Goal: Task Accomplishment & Management: Use online tool/utility

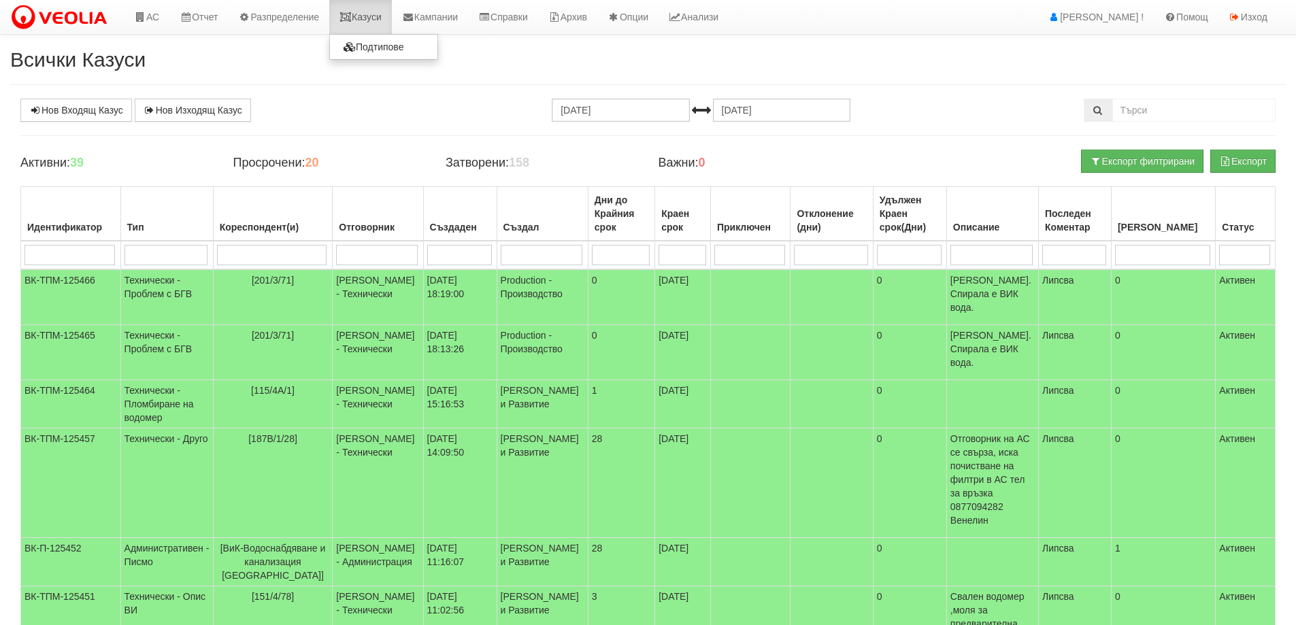
click at [381, 14] on link "Казуси" at bounding box center [360, 17] width 63 height 34
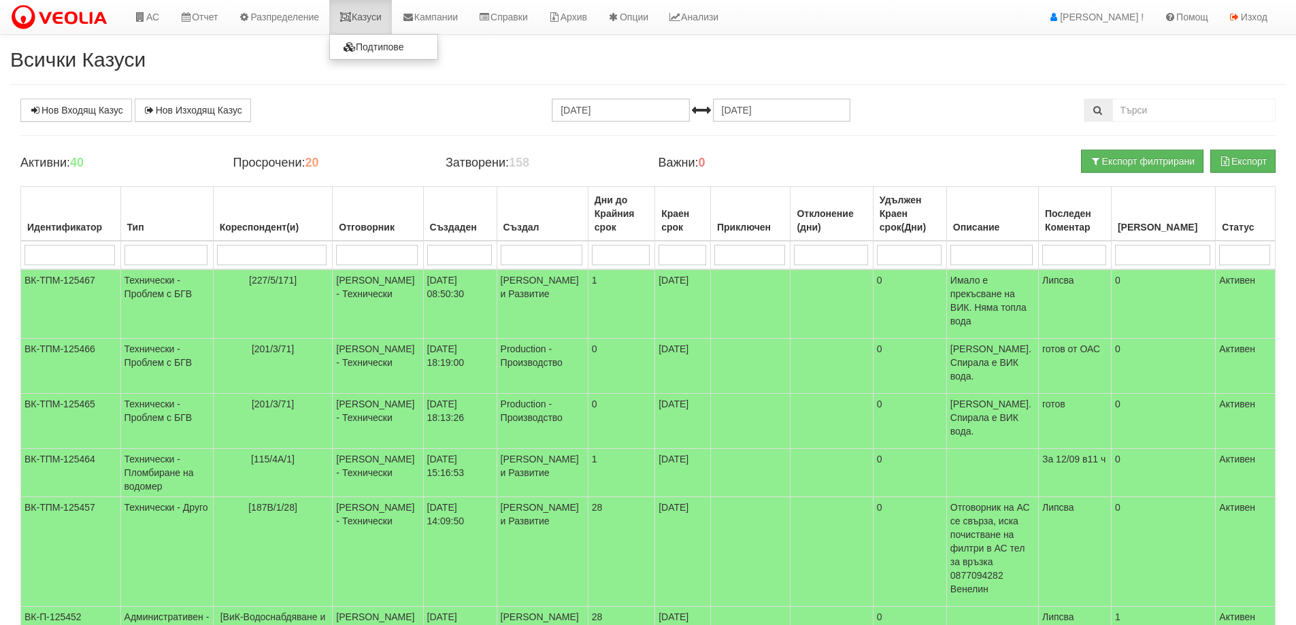
click at [383, 18] on link "Казуси" at bounding box center [360, 17] width 63 height 34
click at [370, 20] on link "Казуси" at bounding box center [360, 17] width 63 height 34
click at [363, 18] on link "Казуси" at bounding box center [360, 17] width 63 height 34
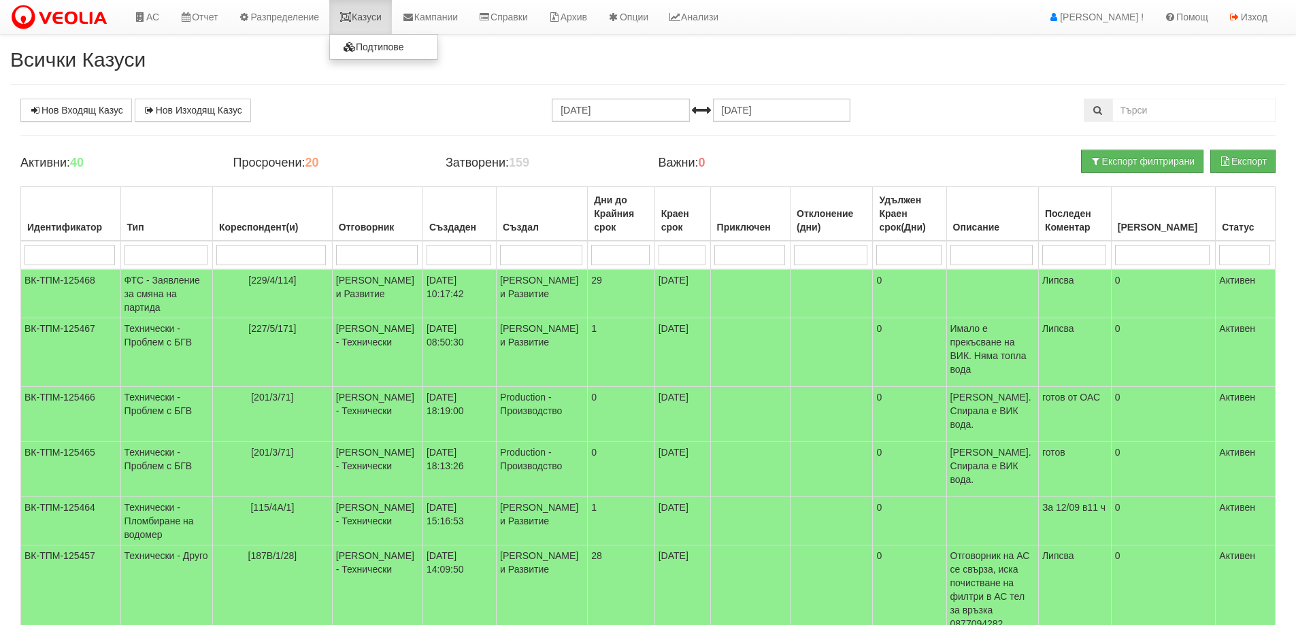
click at [382, 18] on link "Казуси" at bounding box center [360, 17] width 63 height 34
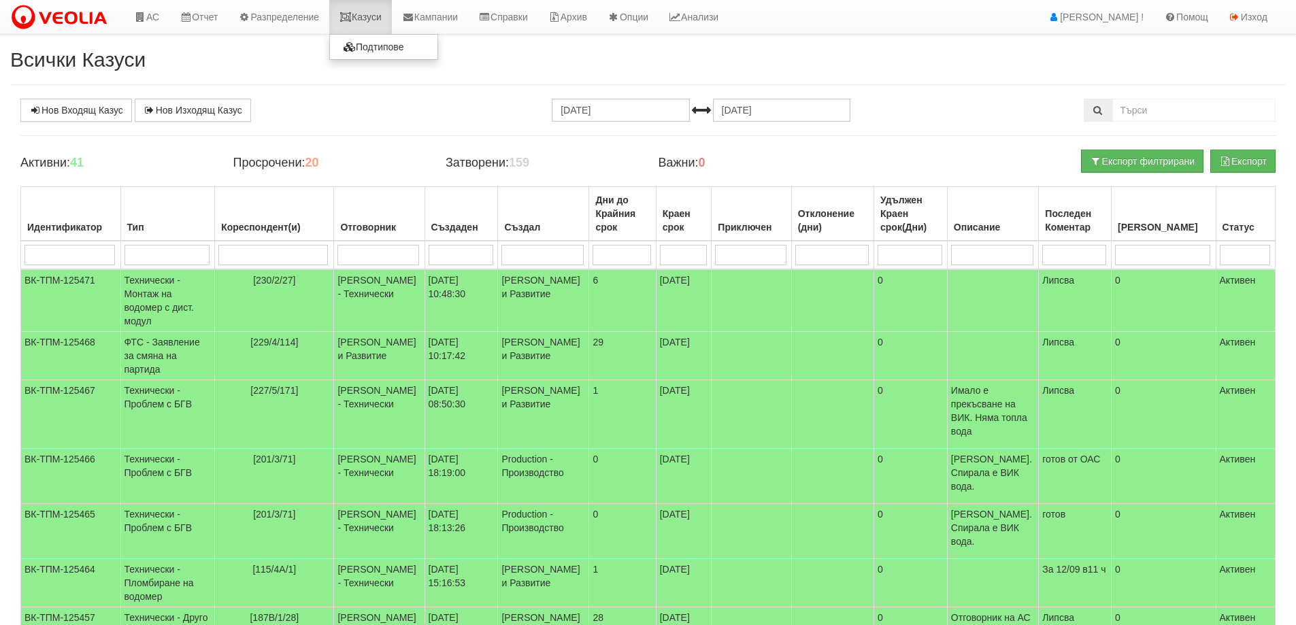
click at [363, 14] on link "Казуси" at bounding box center [360, 17] width 63 height 34
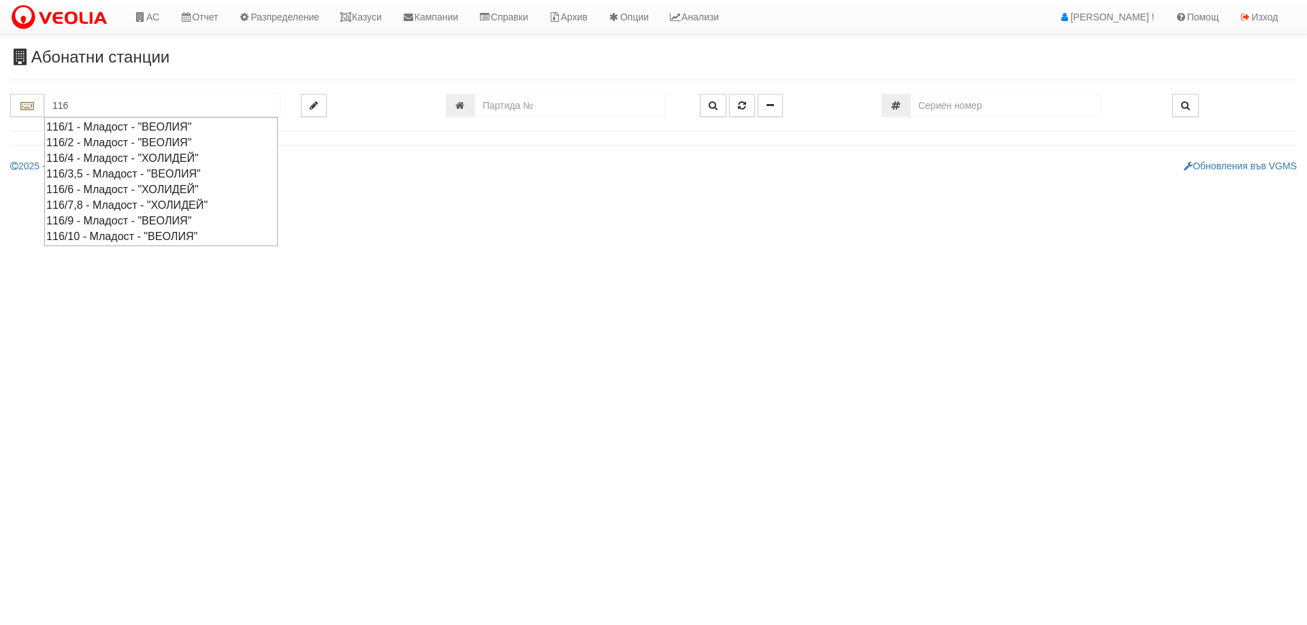
click at [129, 172] on div "116/3,5 - Младост - "ВЕОЛИЯ"" at bounding box center [160, 174] width 229 height 16
type input "116/3,5 - Младост - "ВЕОЛИЯ""
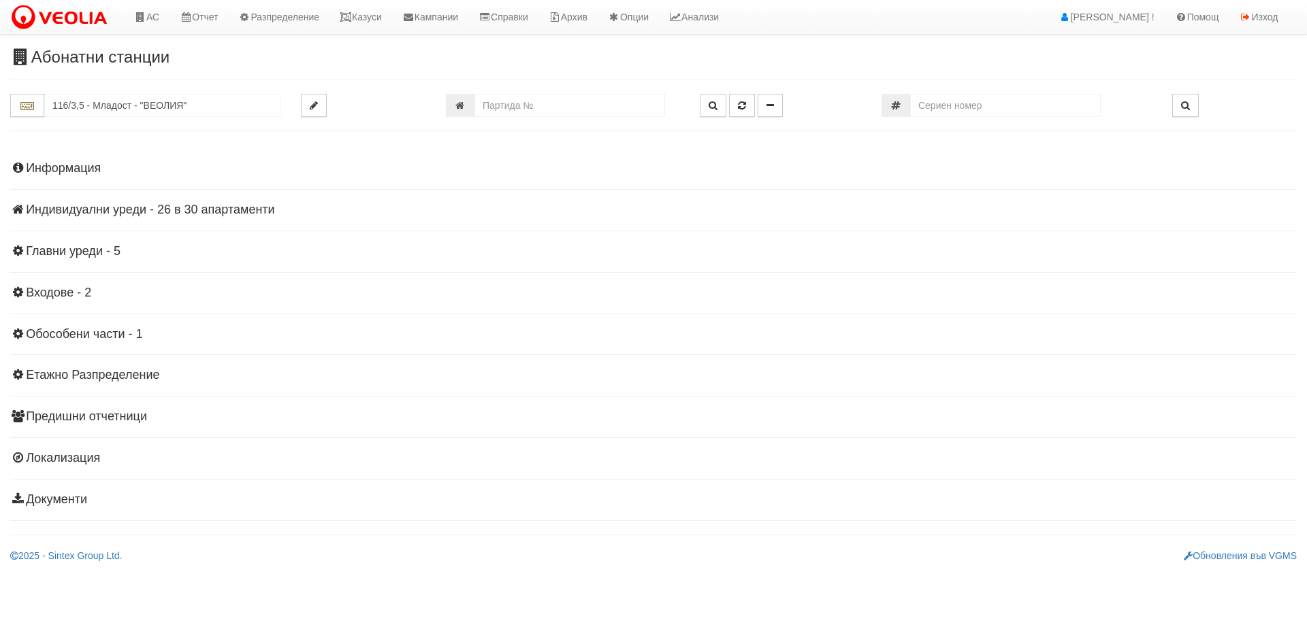
click at [101, 210] on h4 "Индивидуални уреди - 26 в 30 апартаменти" at bounding box center [653, 210] width 1286 height 14
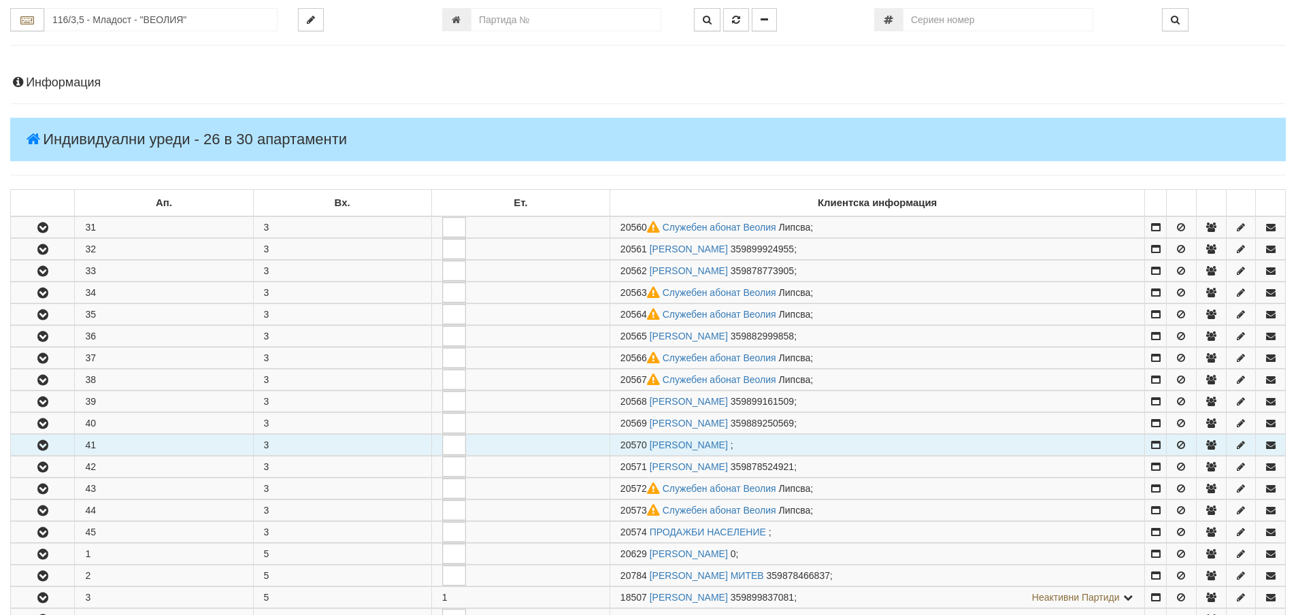
scroll to position [204, 0]
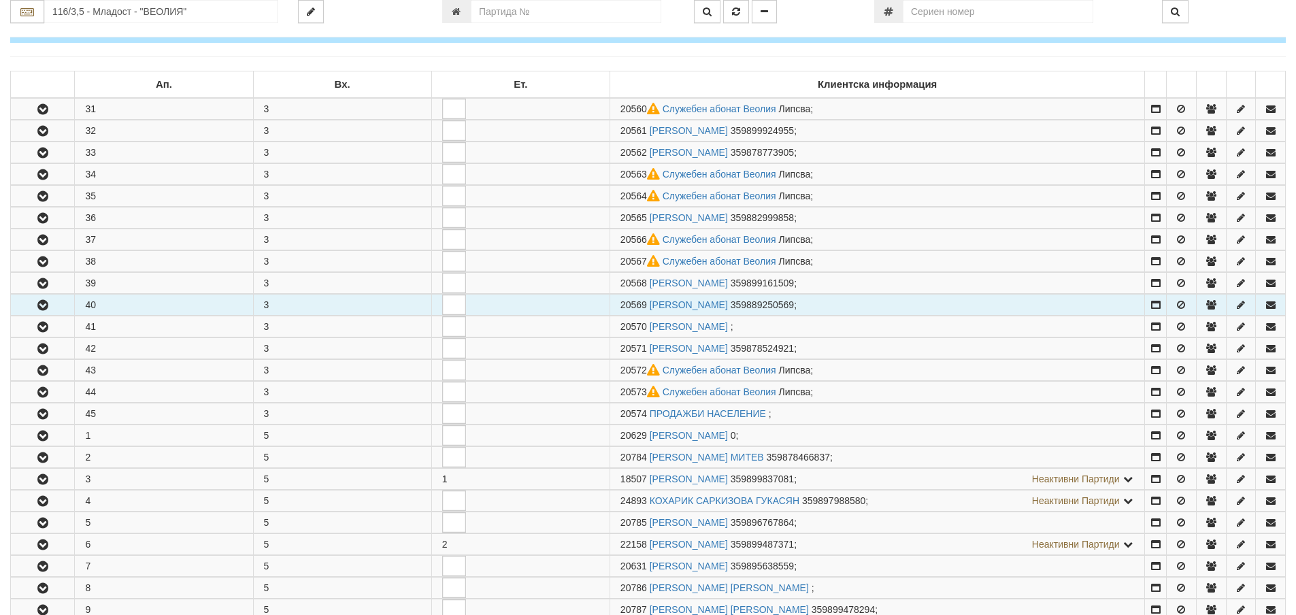
click at [54, 306] on button "button" at bounding box center [42, 305] width 63 height 20
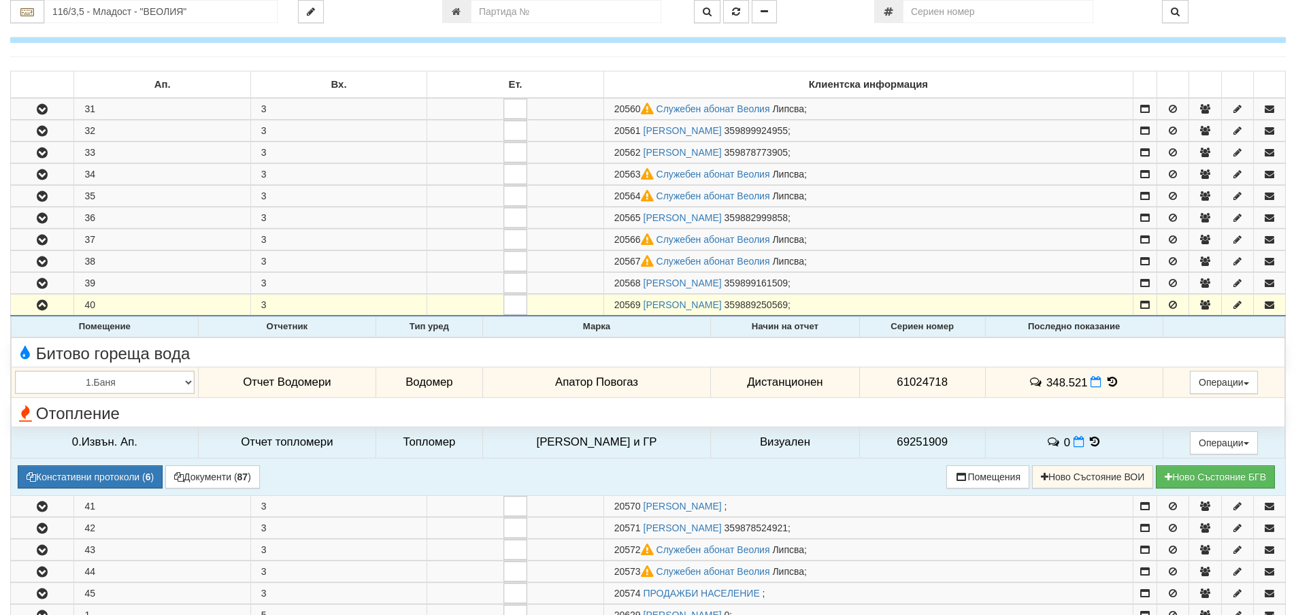
click at [1109, 379] on icon at bounding box center [1112, 382] width 15 height 12
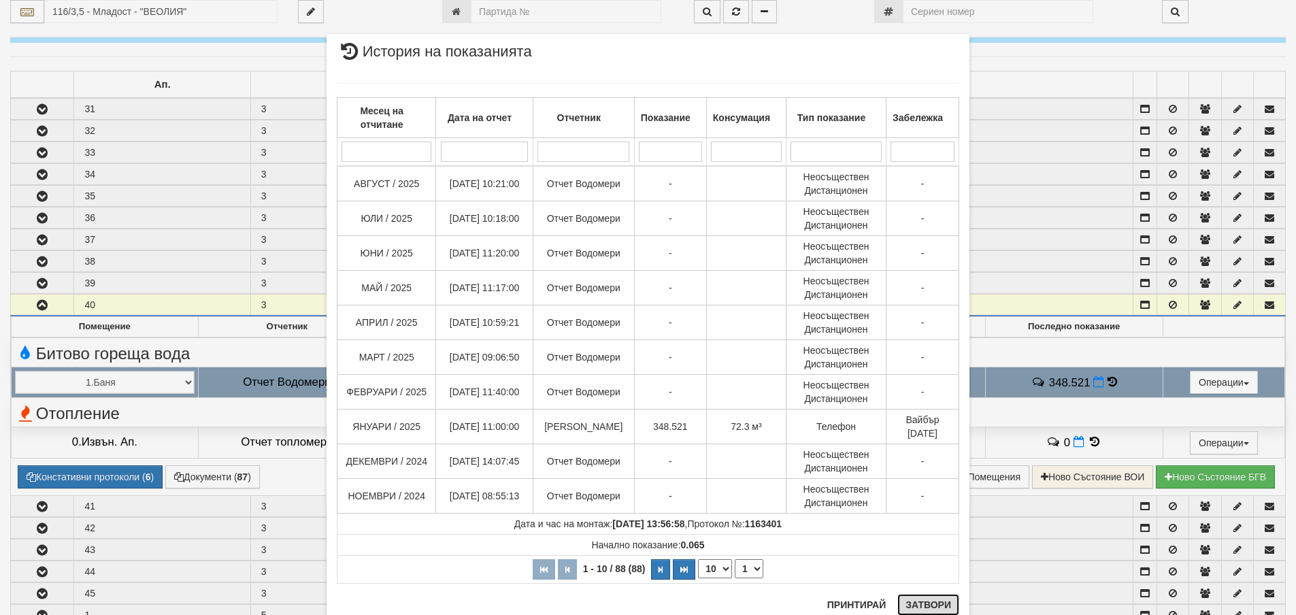
click at [930, 605] on button "Затвори" at bounding box center [929, 605] width 62 height 22
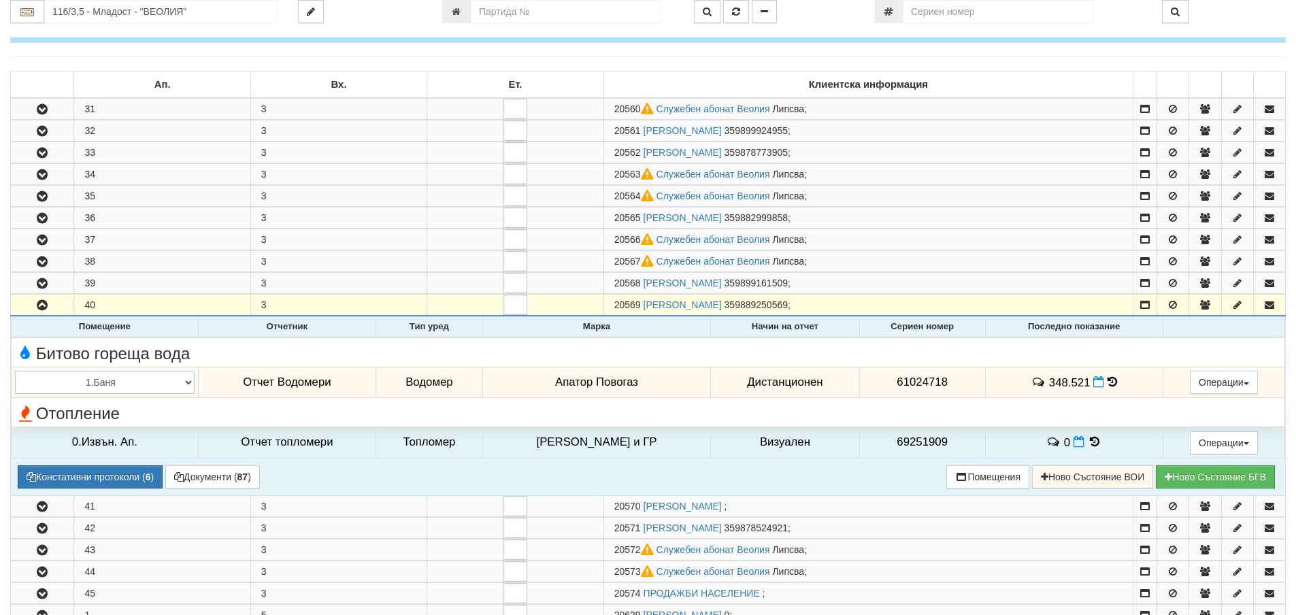
click at [1108, 385] on icon at bounding box center [1113, 382] width 10 height 12
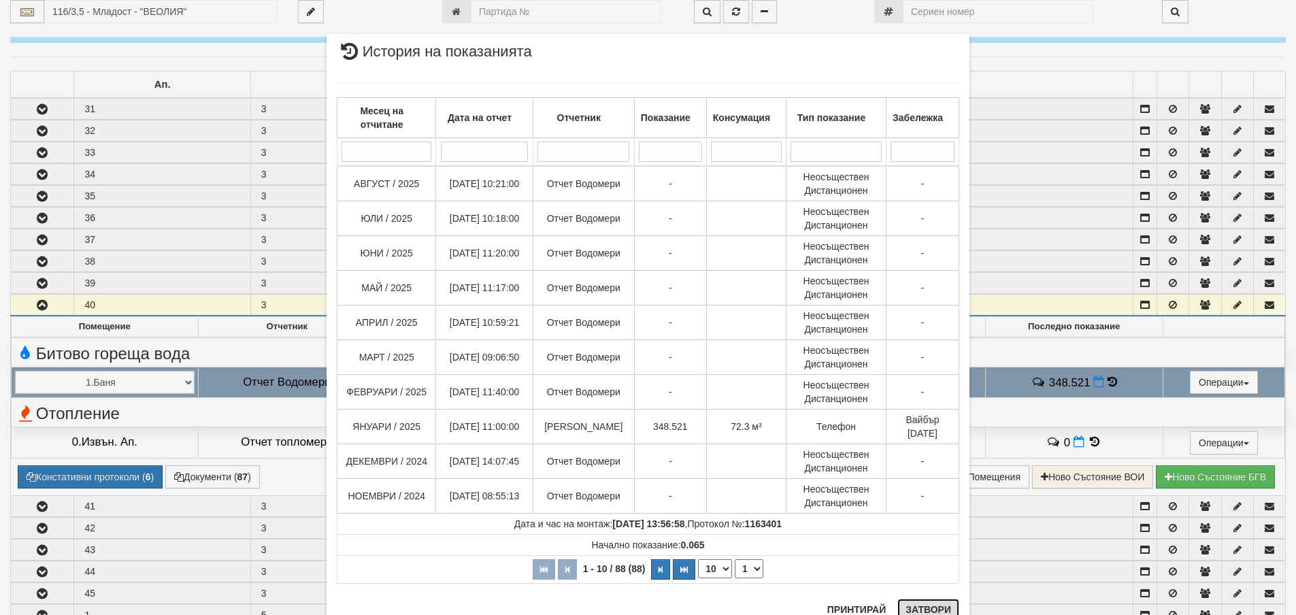
click at [938, 611] on button "Затвори" at bounding box center [929, 610] width 62 height 22
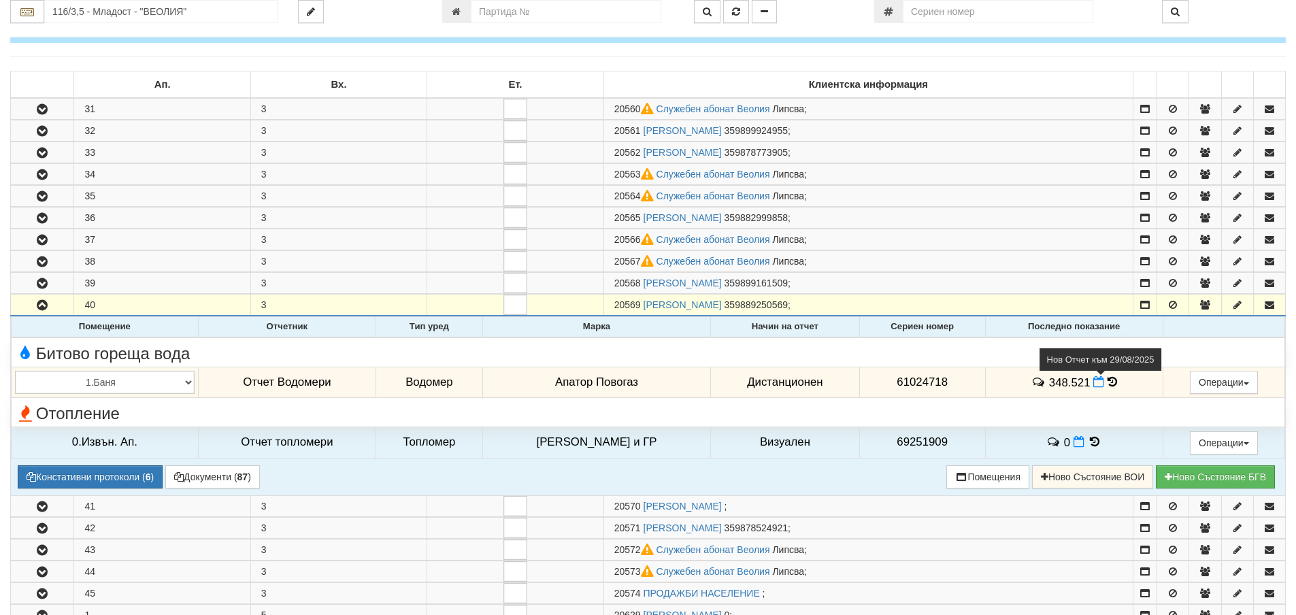
click at [1094, 387] on icon at bounding box center [1099, 382] width 11 height 12
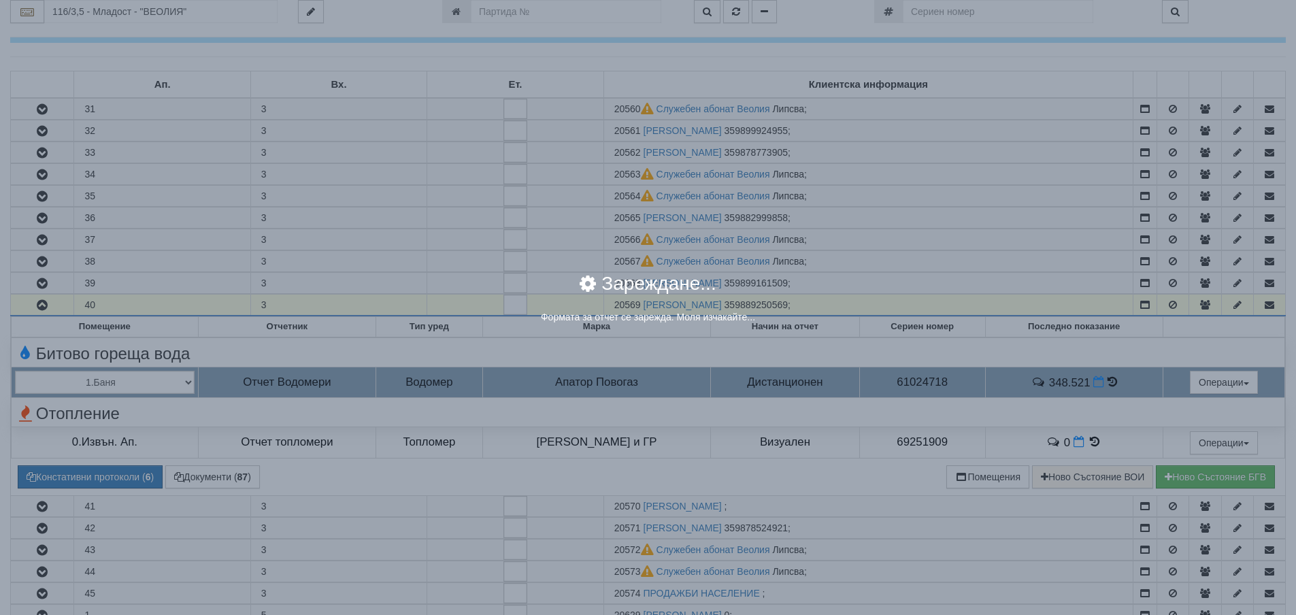
select select "8ac75930-9bfd-e511-80be-8d5a1dced85a"
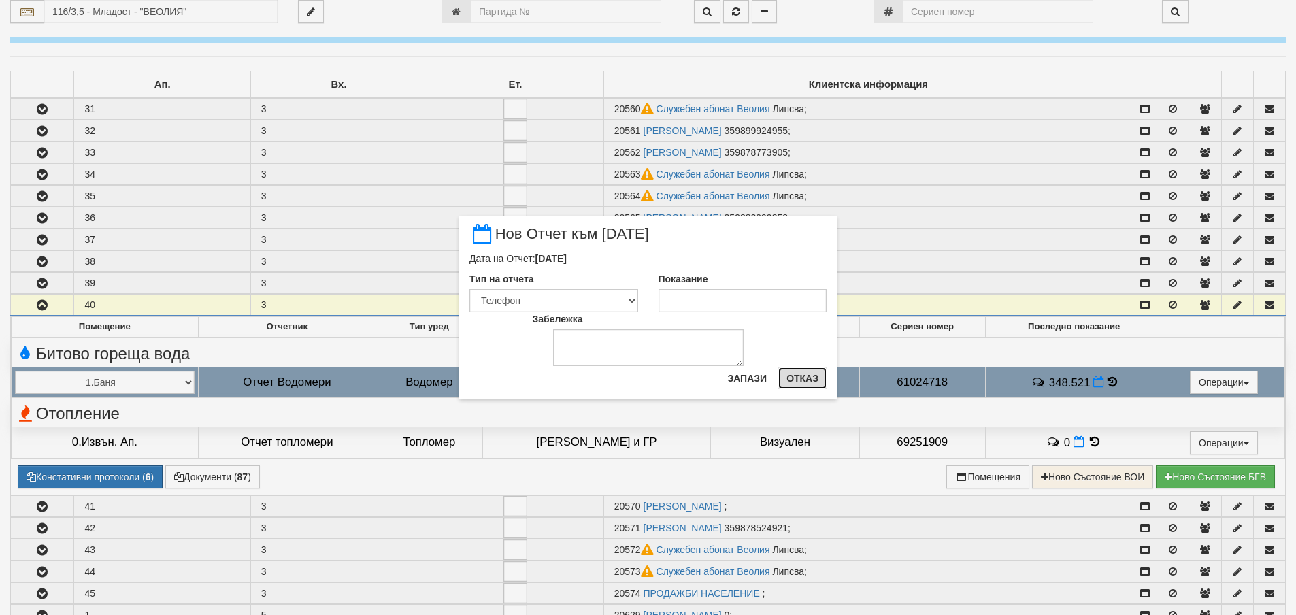
click at [808, 374] on button "Отказ" at bounding box center [803, 378] width 48 height 22
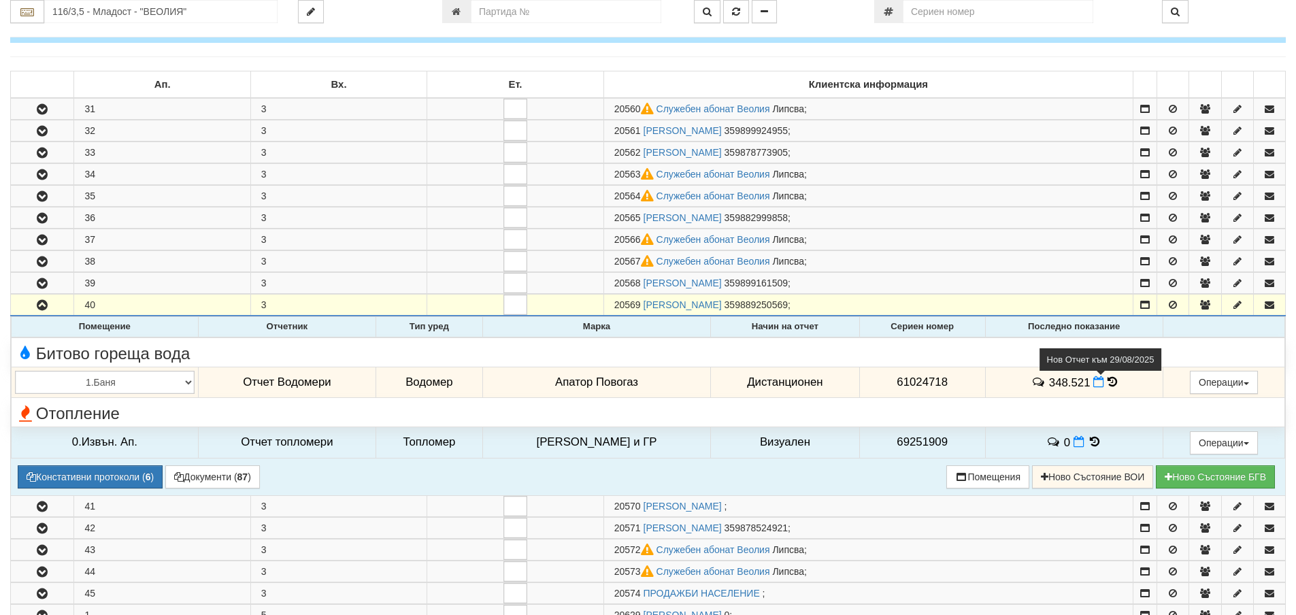
click at [1094, 384] on icon at bounding box center [1099, 382] width 11 height 12
select select "8ac75930-9bfd-e511-80be-8d5a1dced85a"
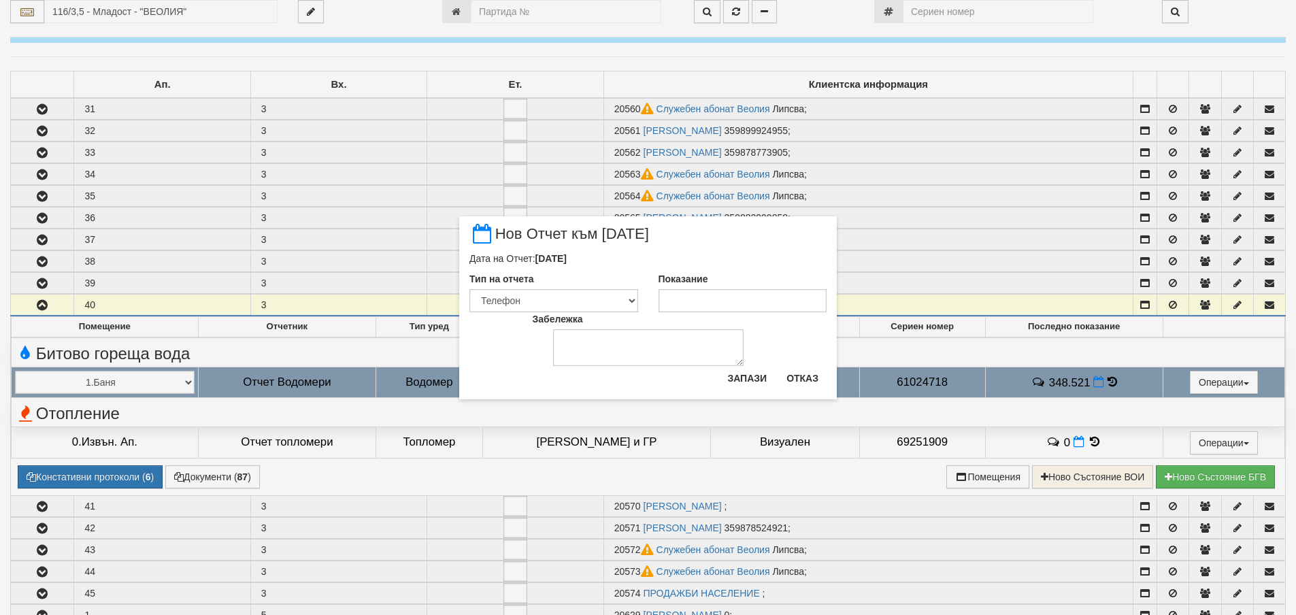
drag, startPoint x: 728, startPoint y: 316, endPoint x: 728, endPoint y: 304, distance: 12.9
click at [727, 316] on div "Забележка" at bounding box center [649, 339] width 252 height 54
click at [728, 304] on input "Показание" at bounding box center [743, 300] width 169 height 23
click at [557, 289] on select "Визуален Телефон Бележка Неосигурен достъп Самоотчет Служебно Дистанционен" at bounding box center [554, 300] width 169 height 23
click at [691, 295] on input "Показание" at bounding box center [743, 300] width 169 height 23
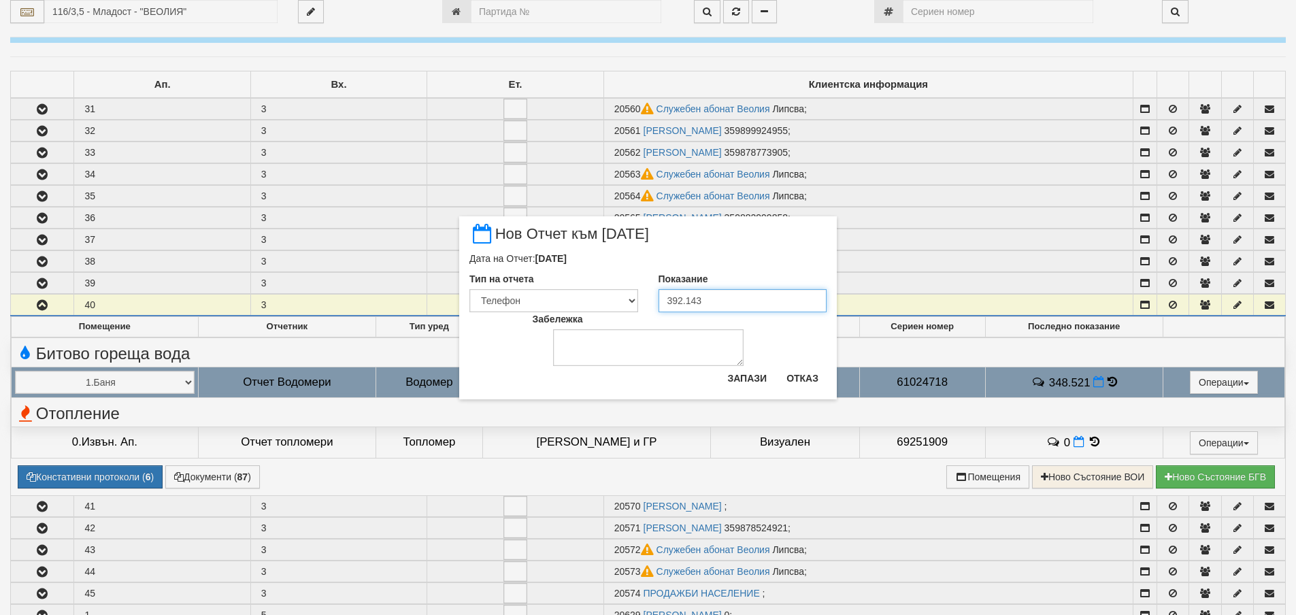
type input "392.143"
click at [681, 351] on textarea "Забележка" at bounding box center [648, 347] width 191 height 37
type textarea "[DATE]"
click at [749, 383] on button "Запази" at bounding box center [747, 378] width 56 height 22
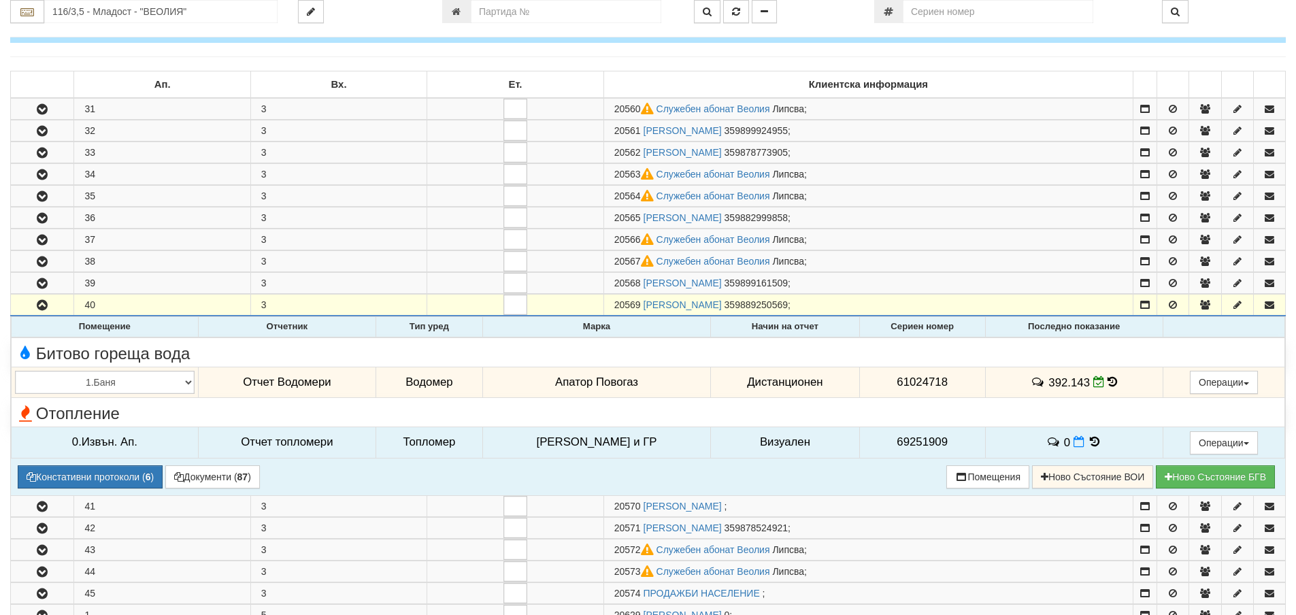
scroll to position [272, 0]
